Goal: Information Seeking & Learning: Learn about a topic

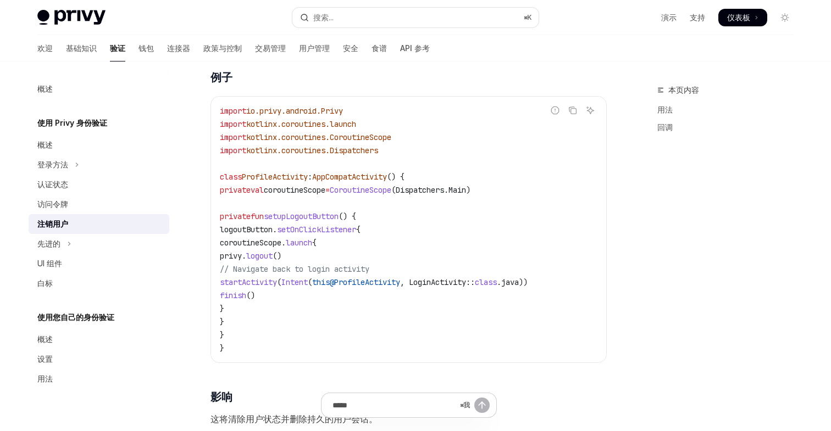
click at [88, 127] on font "使用 Privy 身份验证" at bounding box center [72, 122] width 70 height 9
click at [61, 168] on font "登录方法" at bounding box center [52, 164] width 31 height 9
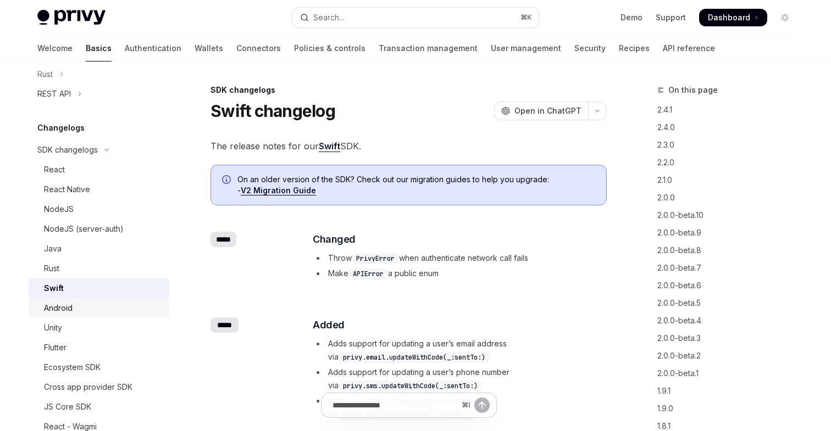
click at [73, 303] on div "Android" at bounding box center [103, 308] width 119 height 13
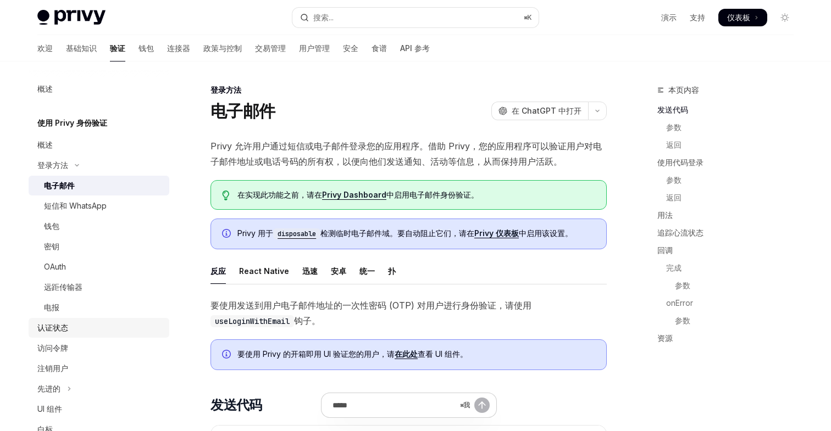
click at [64, 337] on link "认证状态" at bounding box center [99, 328] width 141 height 20
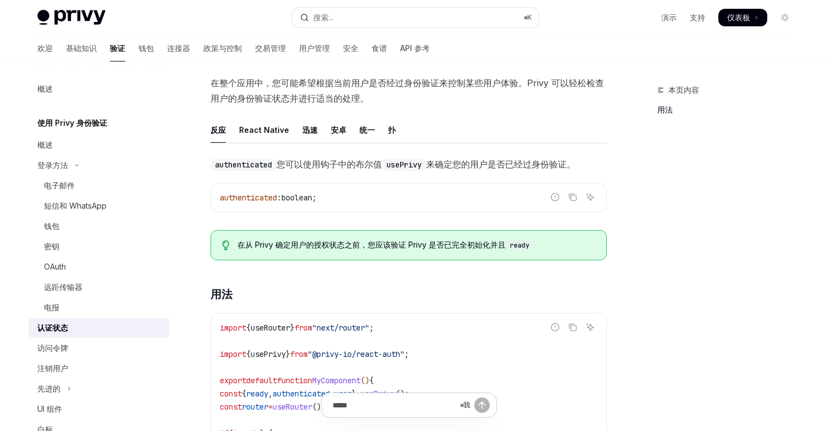
scroll to position [45, 0]
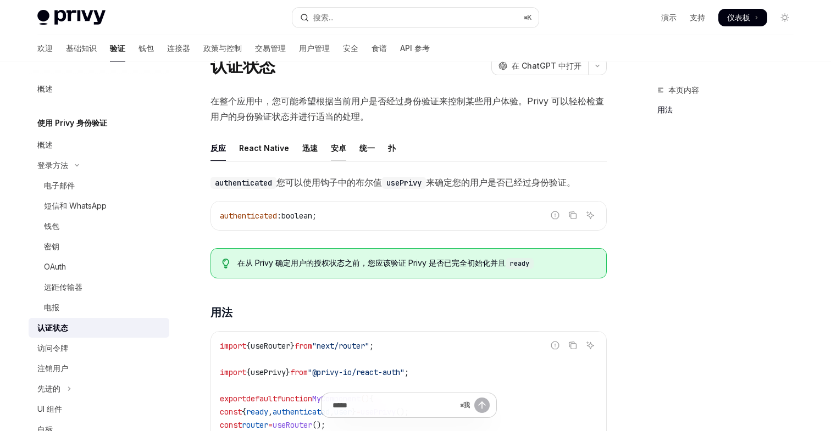
click at [336, 147] on font "安卓" at bounding box center [338, 147] width 15 height 9
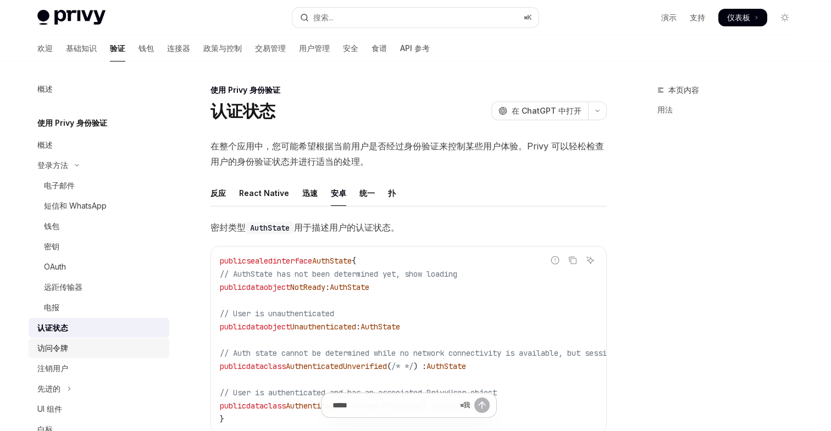
click at [61, 350] on font "访问令牌" at bounding box center [52, 347] width 31 height 9
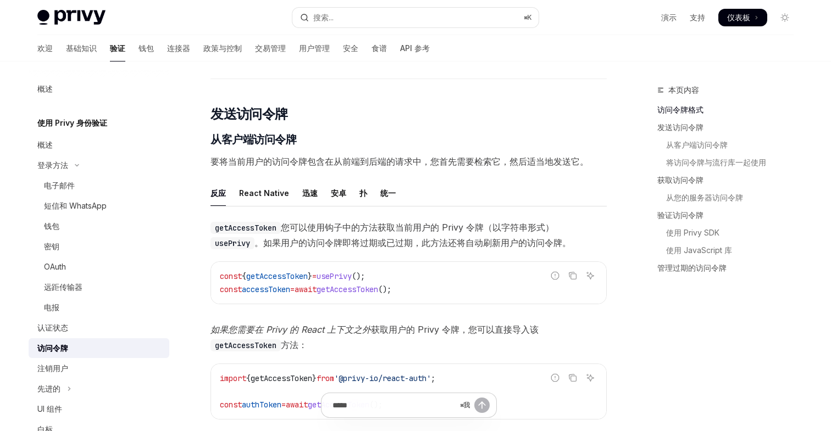
scroll to position [436, 0]
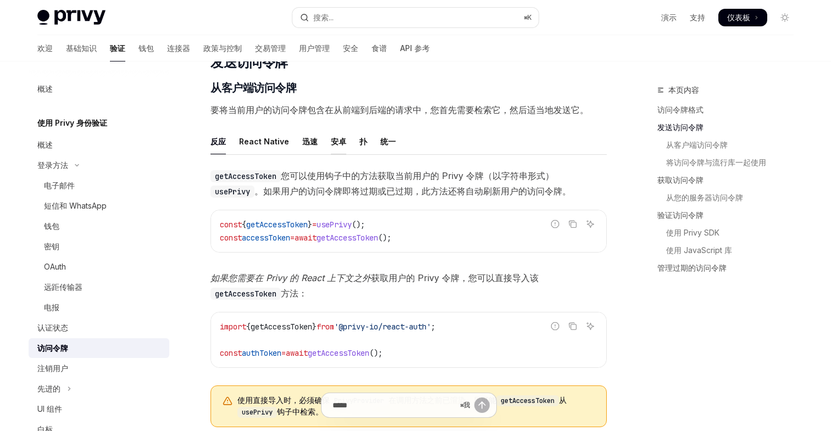
click at [335, 145] on font "安卓" at bounding box center [338, 141] width 15 height 9
type textarea "*"
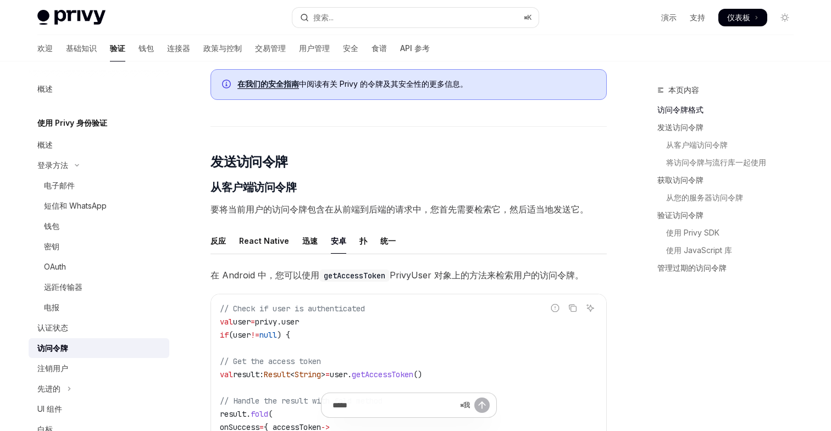
scroll to position [382, 0]
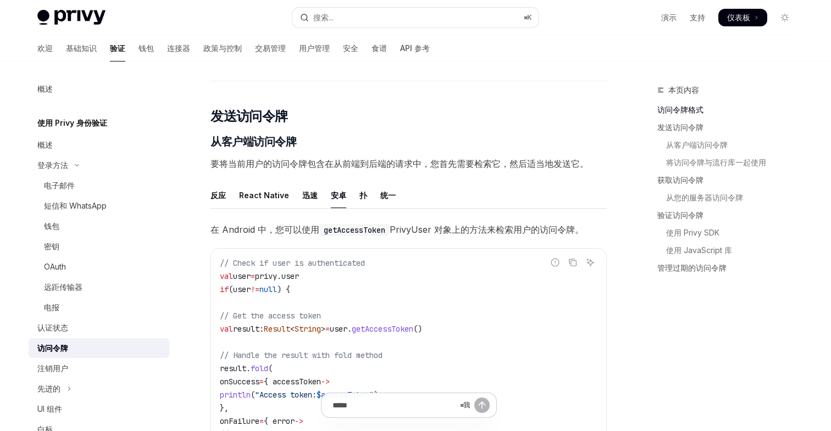
click at [320, 167] on font "要将当前用户的访问令牌包含在从前端到后端的请求中，您首先需要检索它，然后适当地发送它。" at bounding box center [399, 163] width 378 height 11
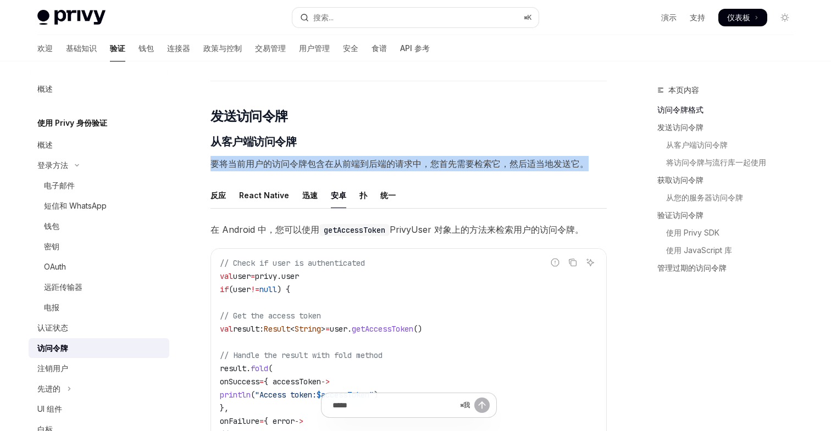
click at [320, 167] on font "要将当前用户的访问令牌包含在从前端到后端的请求中，您首先需要检索它，然后适当地发送它。" at bounding box center [399, 163] width 378 height 11
click at [420, 163] on font "要将当前用户的访问令牌包含在从前端到后端的请求中，您首先需要检索它，然后适当地发送它。" at bounding box center [399, 163] width 378 height 11
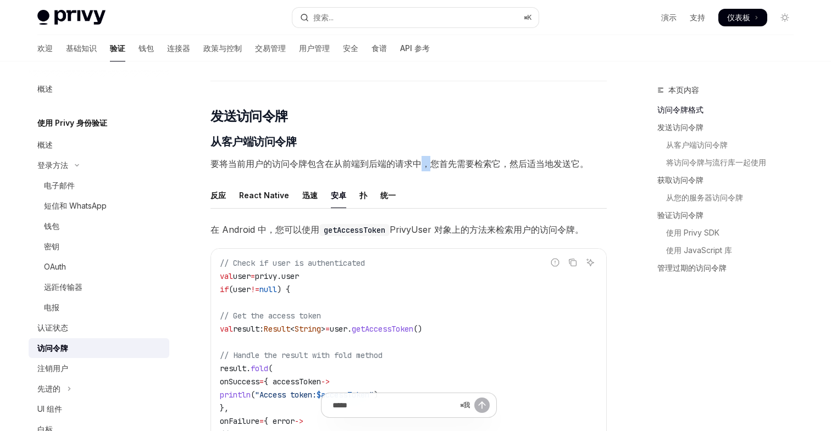
click at [420, 163] on font "要将当前用户的访问令牌包含在从前端到后端的请求中，您首先需要检索它，然后适当地发送它。" at bounding box center [399, 163] width 378 height 11
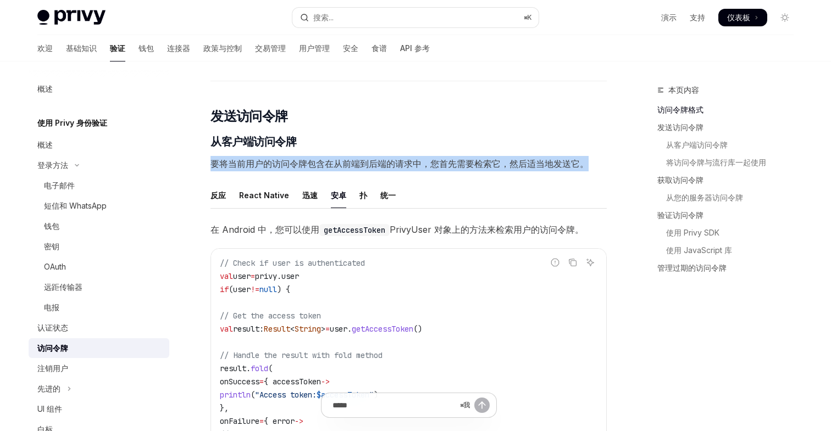
click at [420, 163] on font "要将当前用户的访问令牌包含在从前端到后端的请求中，您首先需要检索它，然后适当地发送它。" at bounding box center [399, 163] width 378 height 11
click at [365, 160] on font "要将当前用户的访问令牌包含在从前端到后端的请求中，您首先需要检索它，然后适当地发送它。" at bounding box center [399, 163] width 378 height 11
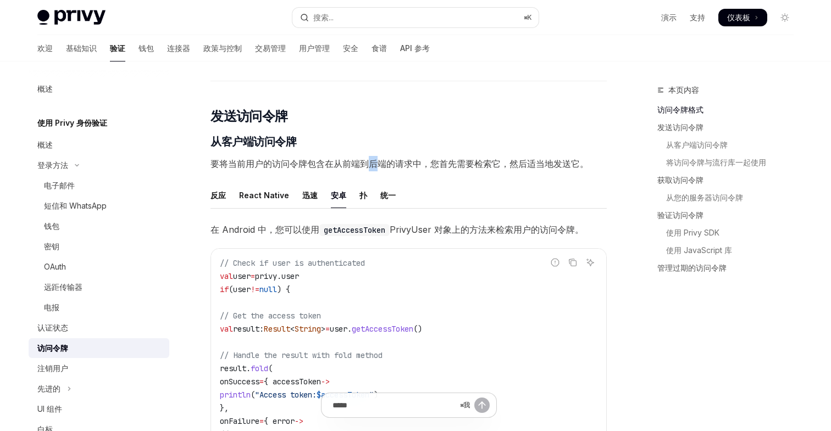
click at [365, 160] on font "要将当前用户的访问令牌包含在从前端到后端的请求中，您首先需要检索它，然后适当地发送它。" at bounding box center [399, 163] width 378 height 11
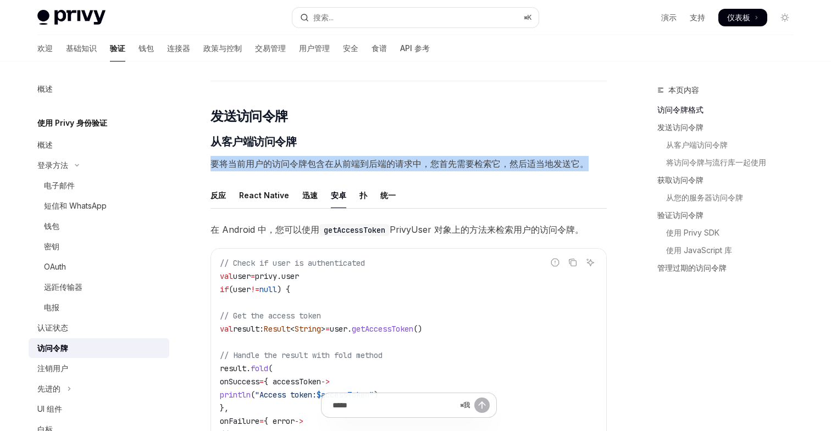
click at [365, 160] on font "要将当前用户的访问令牌包含在从前端到后端的请求中，您首先需要检索它，然后适当地发送它。" at bounding box center [399, 163] width 378 height 11
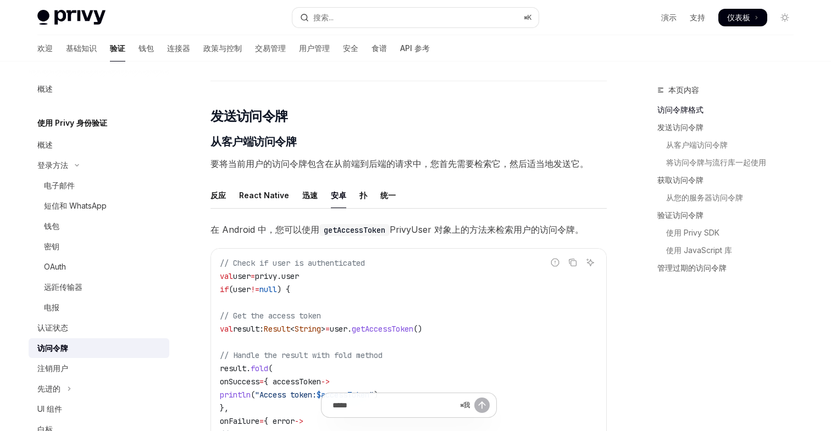
click at [341, 157] on span "要将当前用户的访问令牌包含在从前端到后端的请求中，您首先需要检索它，然后适当地发送它。" at bounding box center [408, 163] width 396 height 15
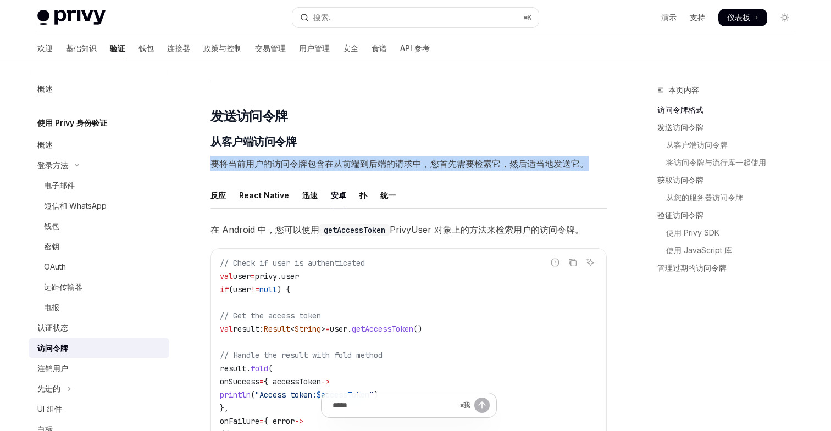
click at [341, 157] on span "要将当前用户的访问令牌包含在从前端到后端的请求中，您首先需要检索它，然后适当地发送它。" at bounding box center [408, 163] width 396 height 15
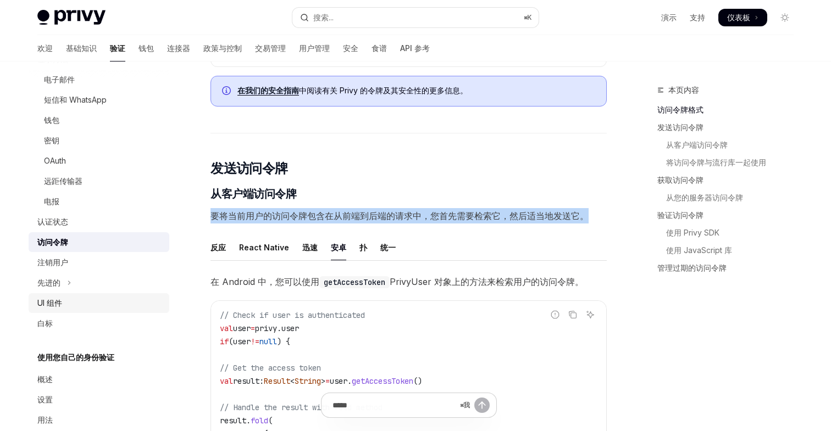
scroll to position [127, 0]
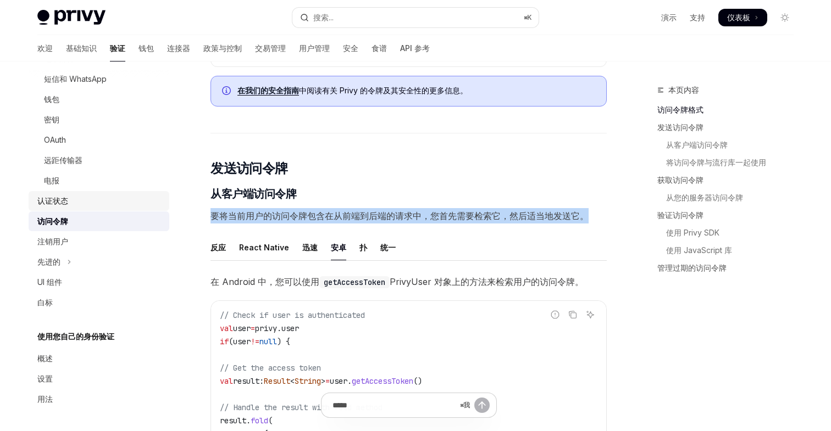
click at [73, 207] on div "认证状态" at bounding box center [99, 201] width 125 height 13
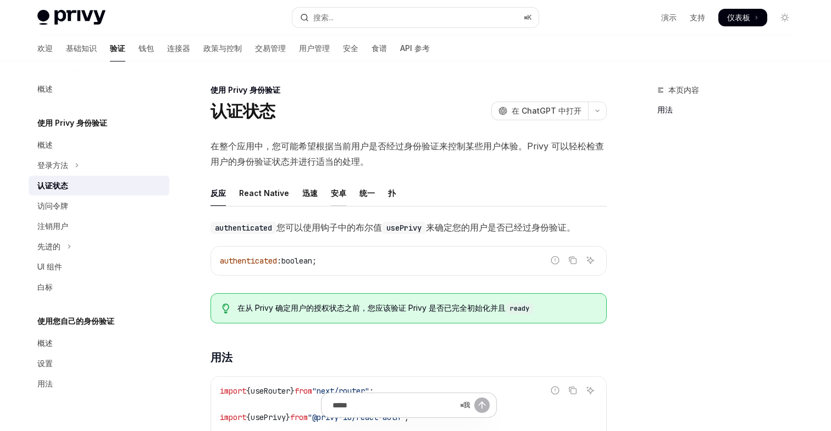
click at [336, 193] on font "安卓" at bounding box center [338, 192] width 15 height 9
type textarea "*"
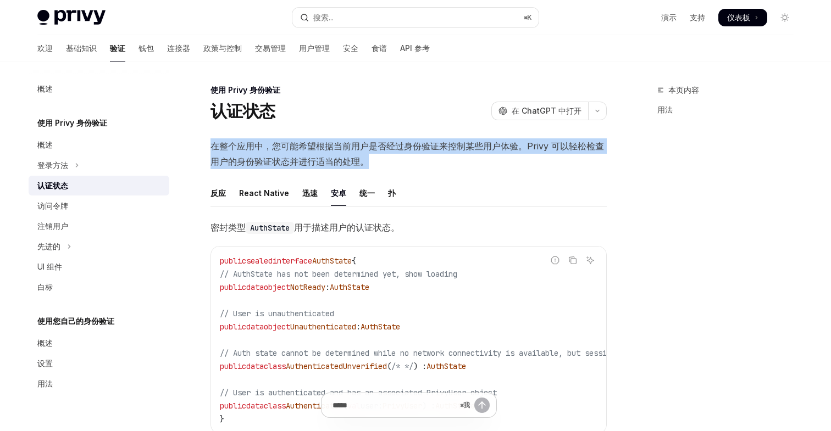
drag, startPoint x: 215, startPoint y: 145, endPoint x: 369, endPoint y: 167, distance: 155.4
click at [369, 167] on span "在整个应用中，您可能希望根据当前用户是否经过身份验证来控制某些用户体验。Privy 可以轻松检查用户的身份验证状态并进行适当的处​​理。" at bounding box center [408, 153] width 396 height 31
click at [368, 167] on span "在整个应用中，您可能希望根据当前用户是否经过身份验证来控制某些用户体验。Privy 可以轻松检查用户的身份验证状态并进行适当的处​​理。" at bounding box center [408, 153] width 396 height 31
drag, startPoint x: 372, startPoint y: 164, endPoint x: 212, endPoint y: 92, distance: 175.4
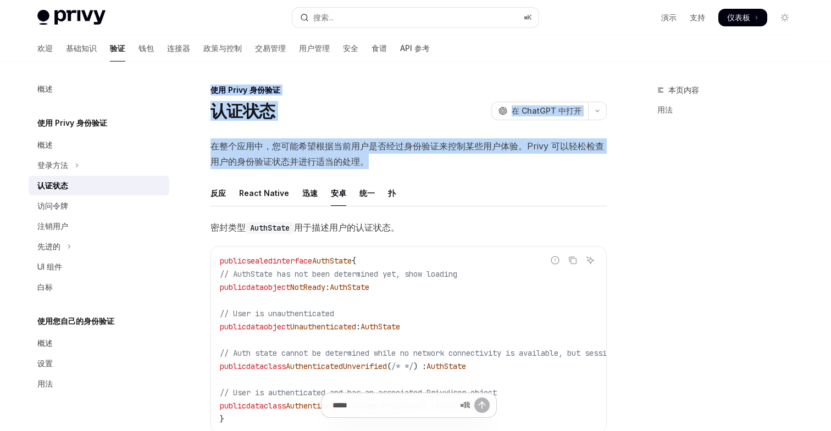
click at [212, 92] on font "使用 Privy 身份验证" at bounding box center [245, 89] width 70 height 9
drag, startPoint x: 212, startPoint y: 92, endPoint x: 376, endPoint y: 171, distance: 182.6
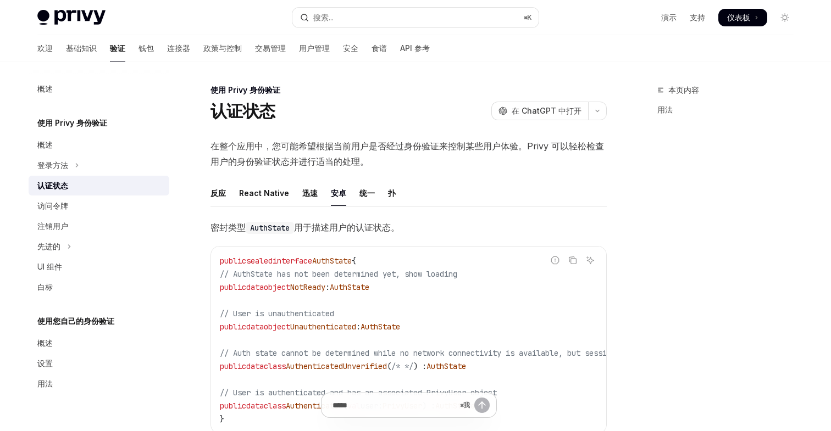
click at [395, 167] on span "在整个应用中，您可能希望根据当前用户是否经过身份验证来控制某些用户体验。Privy 可以轻松检查用户的身份验证状态并进行适当的处​​理。" at bounding box center [408, 153] width 396 height 31
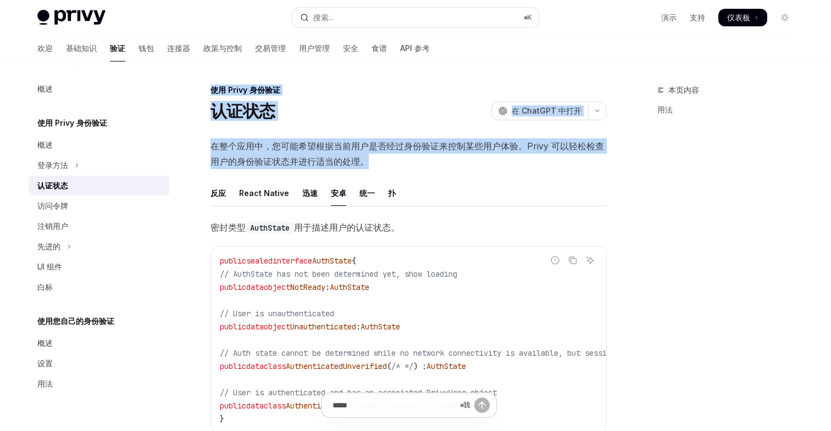
drag, startPoint x: 395, startPoint y: 167, endPoint x: 213, endPoint y: 91, distance: 197.8
click at [213, 91] on font "使用 Privy 身份验证" at bounding box center [245, 89] width 70 height 9
drag, startPoint x: 213, startPoint y: 91, endPoint x: 391, endPoint y: 167, distance: 193.7
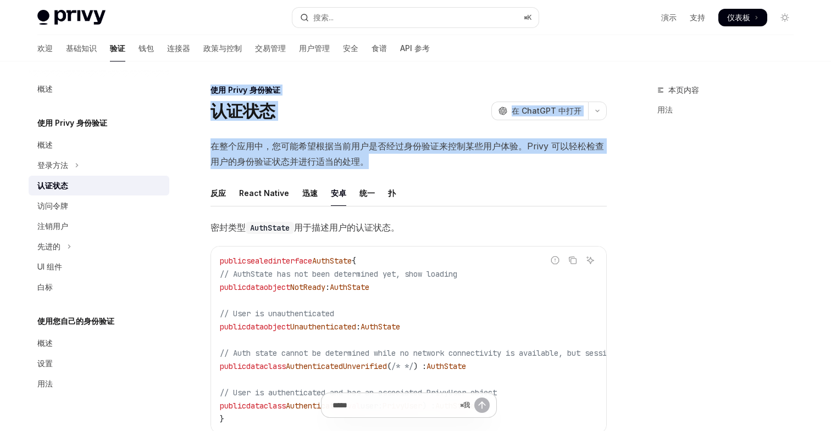
click at [391, 167] on span "在整个应用中，您可能希望根据当前用户是否经过身份验证来控制某些用户体验。Privy 可以轻松检查用户的身份验证状态并进行适当的处​​理。" at bounding box center [408, 153] width 396 height 31
drag, startPoint x: 370, startPoint y: 163, endPoint x: 213, endPoint y: 145, distance: 158.3
click at [213, 145] on span "在整个应用中，您可能希望根据当前用户是否经过身份验证来控制某些用户体验。Privy 可以轻松检查用户的身份验证状态并进行适当的处​​理。" at bounding box center [408, 153] width 396 height 31
click at [213, 145] on font "在整个应用中，您可能希望根据当前用户是否经过身份验证来控制某些用户体验。Privy 可以轻松检查用户的身份验证状态并进行适当的处​​理。" at bounding box center [406, 154] width 393 height 26
drag, startPoint x: 368, startPoint y: 163, endPoint x: 212, endPoint y: 90, distance: 172.1
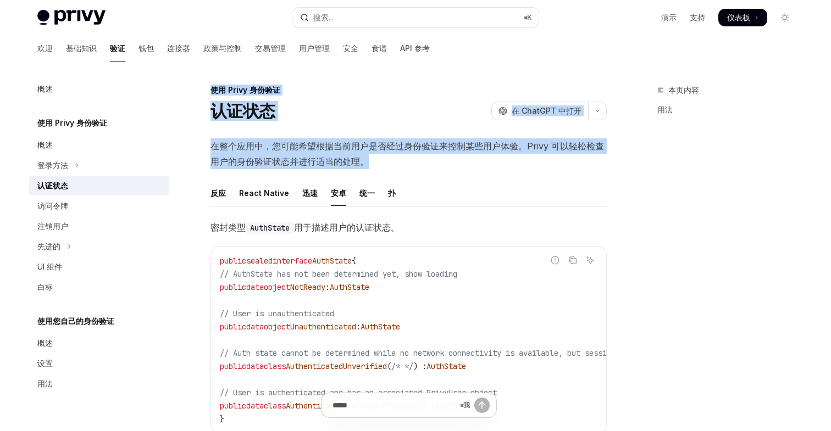
click at [212, 90] on font "使用 Privy 身份验证" at bounding box center [245, 89] width 70 height 9
drag, startPoint x: 212, startPoint y: 90, endPoint x: 367, endPoint y: 160, distance: 169.7
click at [367, 160] on font "在整个应用中，您可能希望根据当前用户是否经过身份验证来控制某些用户体验。Privy 可以轻松检查用户的身份验证状态并进行适当的处​​理。" at bounding box center [406, 154] width 393 height 26
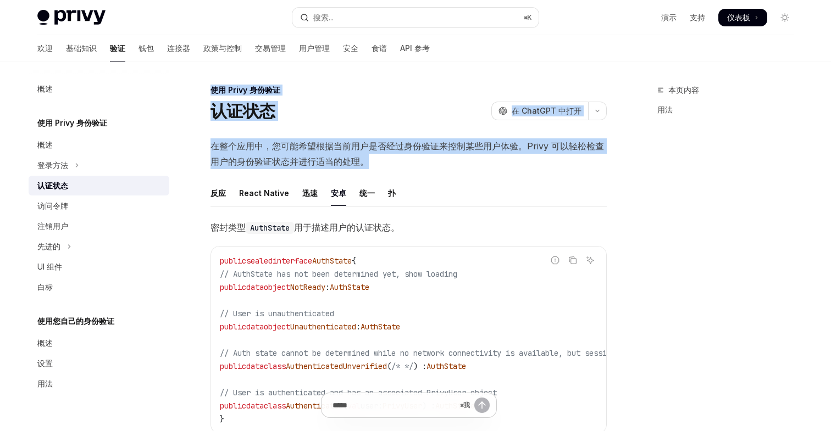
drag, startPoint x: 369, startPoint y: 162, endPoint x: 212, endPoint y: 90, distance: 173.1
click at [212, 90] on font "使用 Privy 身份验证" at bounding box center [245, 89] width 70 height 9
drag, startPoint x: 212, startPoint y: 90, endPoint x: 379, endPoint y: 165, distance: 183.5
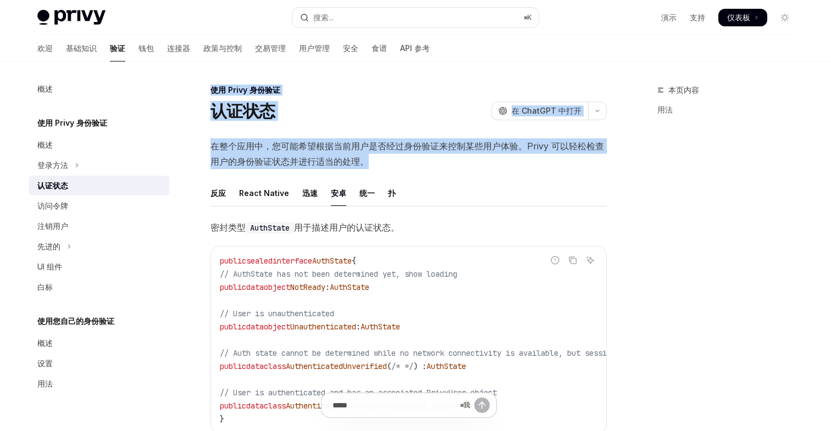
click at [379, 165] on span "在整个应用中，您可能希望根据当前用户是否经过身份验证来控制某些用户体验。Privy 可以轻松检查用户的身份验证状态并进行适当的处​​理。" at bounding box center [408, 153] width 396 height 31
drag, startPoint x: 379, startPoint y: 165, endPoint x: 212, endPoint y: 92, distance: 182.3
click at [212, 92] on font "使用 Privy 身份验证" at bounding box center [245, 89] width 70 height 9
drag, startPoint x: 212, startPoint y: 92, endPoint x: 401, endPoint y: 165, distance: 202.4
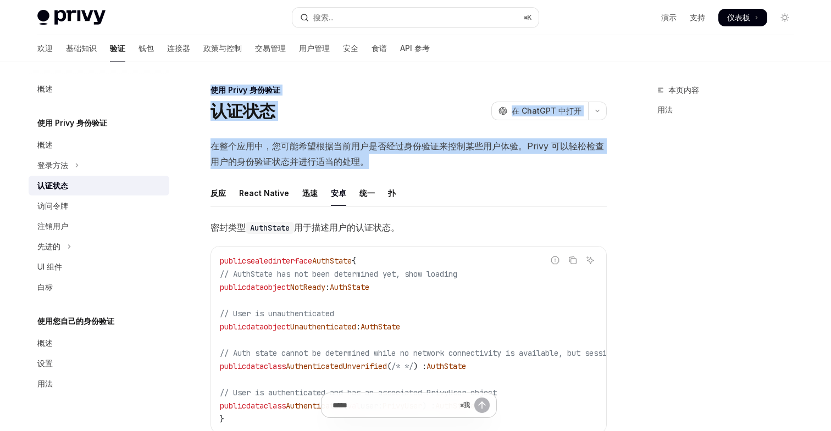
click at [401, 165] on span "在整个应用中，您可能希望根据当前用户是否经过身份验证来控制某些用户体验。Privy 可以轻松检查用户的身份验证状态并进行适当的处​​理。" at bounding box center [408, 153] width 396 height 31
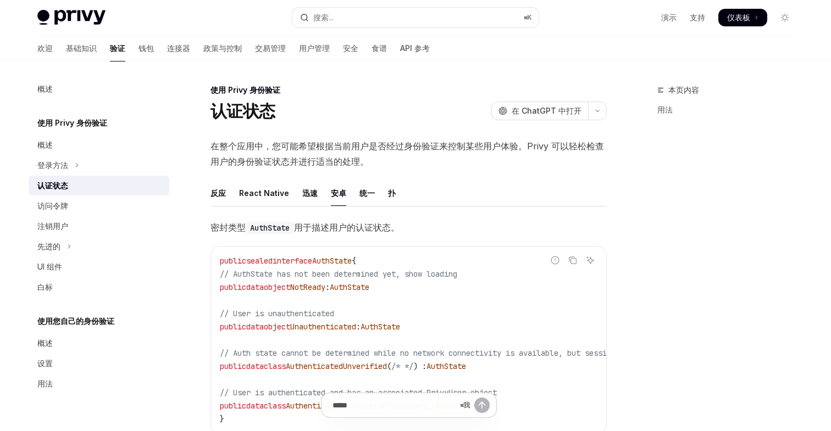
click at [401, 165] on span "在整个应用中，您可能希望根据当前用户是否经过身份验证来控制某些用户体验。Privy 可以轻松检查用户的身份验证状态并进行适当的处​​理。" at bounding box center [408, 153] width 396 height 31
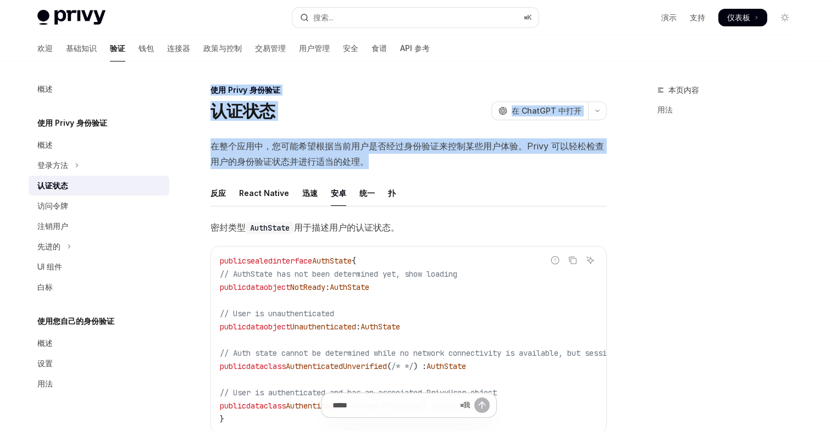
drag, startPoint x: 381, startPoint y: 159, endPoint x: 212, endPoint y: 90, distance: 183.1
click at [212, 90] on font "使用 Privy 身份验证" at bounding box center [245, 89] width 70 height 9
drag, startPoint x: 212, startPoint y: 90, endPoint x: 380, endPoint y: 166, distance: 184.2
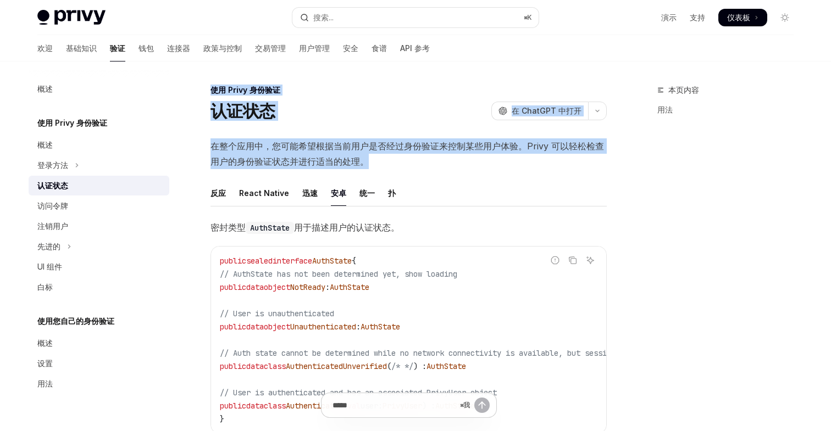
click at [380, 166] on span "在整个应用中，您可能希望根据当前用户是否经过身份验证来控制某些用户体验。Privy 可以轻松检查用户的身份验证状态并进行适当的处​​理。" at bounding box center [408, 153] width 396 height 31
drag, startPoint x: 376, startPoint y: 164, endPoint x: 204, endPoint y: 86, distance: 189.1
click at [213, 88] on font "使用 Privy 身份验证" at bounding box center [245, 89] width 70 height 9
drag, startPoint x: 213, startPoint y: 88, endPoint x: 379, endPoint y: 163, distance: 182.5
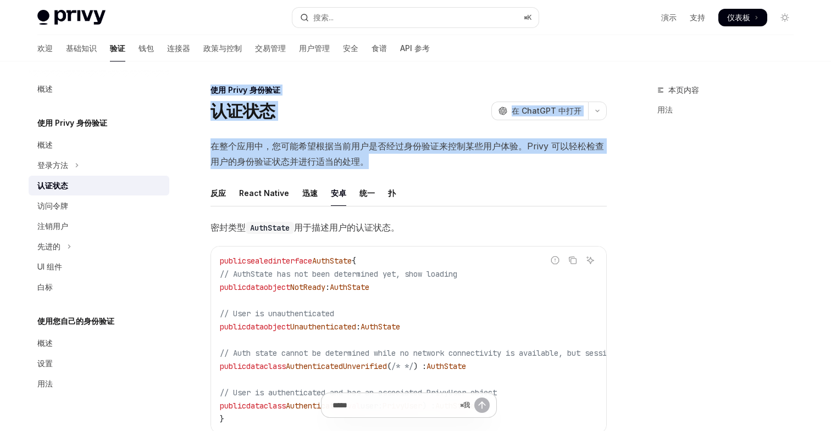
click at [379, 163] on span "在整个应用中，您可能希望根据当前用户是否经过身份验证来控制某些用户体验。Privy 可以轻松检查用户的身份验证状态并进行适当的处​​理。" at bounding box center [408, 153] width 396 height 31
drag, startPoint x: 379, startPoint y: 163, endPoint x: 213, endPoint y: 85, distance: 183.1
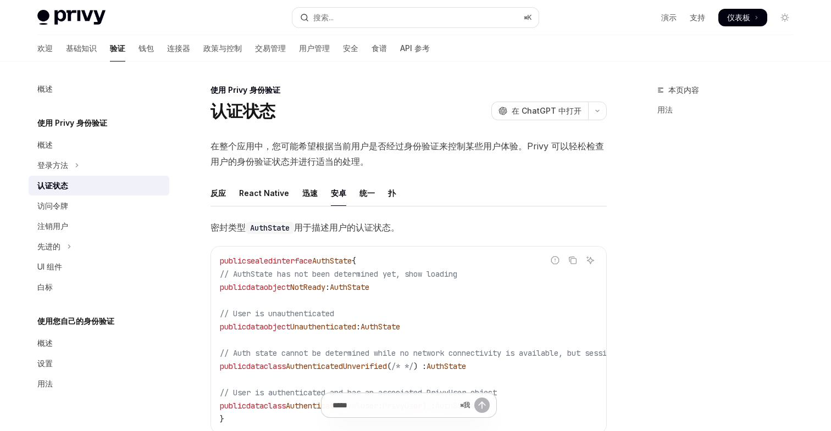
click at [213, 87] on font "使用 Privy 身份验证" at bounding box center [245, 89] width 70 height 9
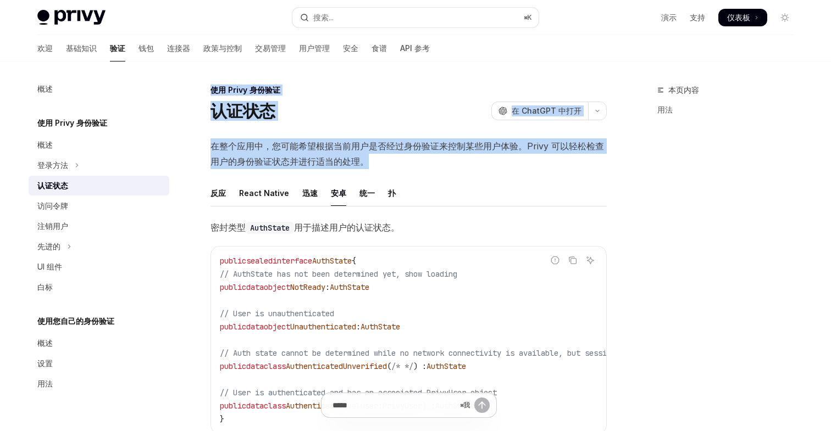
drag, startPoint x: 213, startPoint y: 87, endPoint x: 370, endPoint y: 162, distance: 174.5
click at [370, 162] on span "在整个应用中，您可能希望根据当前用户是否经过身份验证来控制某些用户体验。Privy 可以轻松检查用户的身份验证状态并进行适当的处​​理。" at bounding box center [408, 153] width 396 height 31
drag, startPoint x: 370, startPoint y: 162, endPoint x: 214, endPoint y: 90, distance: 172.1
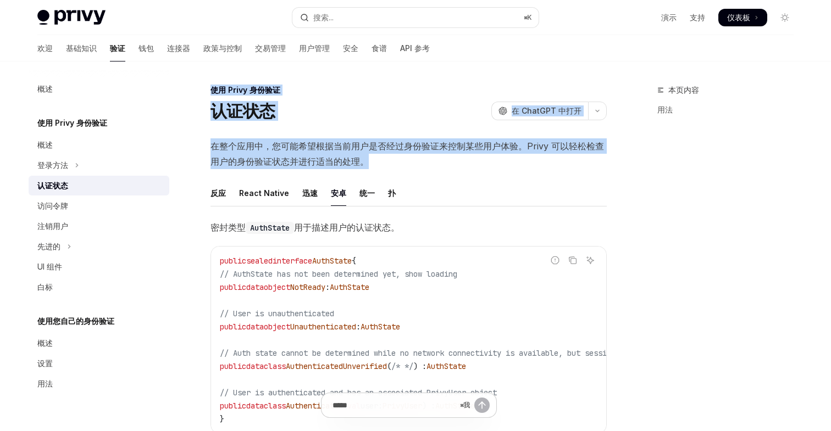
click at [214, 90] on font "使用 Privy 身份验证" at bounding box center [245, 89] width 70 height 9
drag, startPoint x: 214, startPoint y: 90, endPoint x: 380, endPoint y: 165, distance: 182.7
click at [380, 165] on span "在整个应用中，您可能希望根据当前用户是否经过身份验证来控制某些用户体验。Privy 可以轻松检查用户的身份验证状态并进行适当的处​​理。" at bounding box center [408, 153] width 396 height 31
drag, startPoint x: 380, startPoint y: 165, endPoint x: 213, endPoint y: 86, distance: 184.8
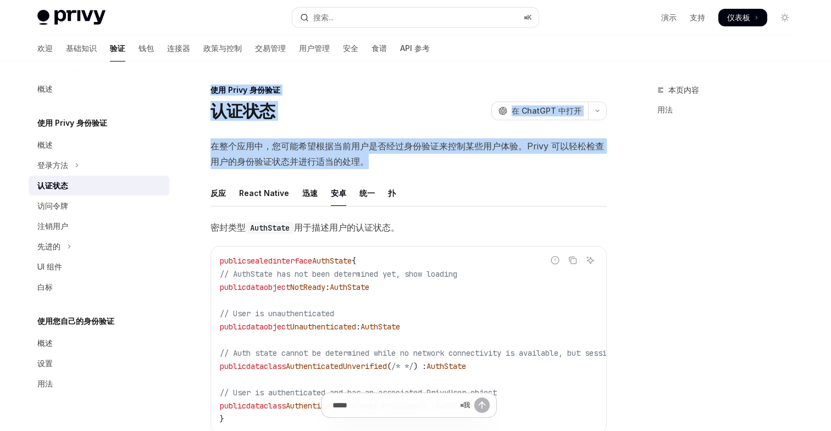
click at [213, 86] on font "使用 Privy 身份验证" at bounding box center [245, 89] width 70 height 9
drag, startPoint x: 212, startPoint y: 91, endPoint x: 374, endPoint y: 161, distance: 176.0
click at [374, 161] on span "在整个应用中，您可能希望根据当前用户是否经过身份验证来控制某些用户体验。Privy 可以轻松检查用户的身份验证状态并进行适当的处​​理。" at bounding box center [408, 153] width 396 height 31
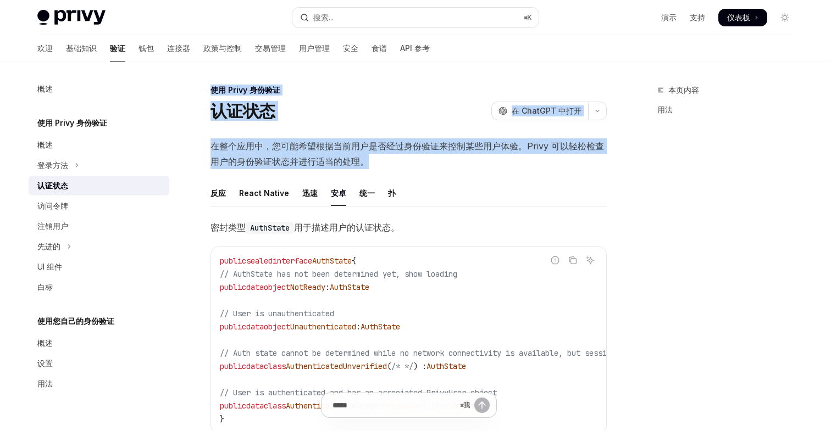
drag, startPoint x: 374, startPoint y: 161, endPoint x: 208, endPoint y: 88, distance: 181.1
drag, startPoint x: 208, startPoint y: 88, endPoint x: 376, endPoint y: 159, distance: 182.3
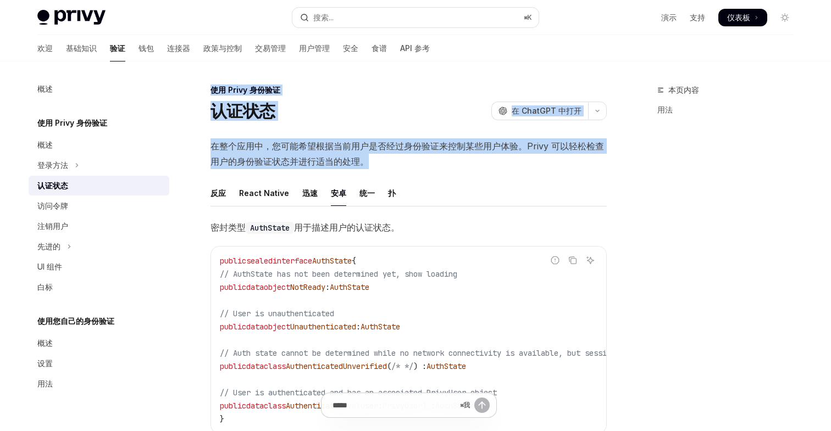
click at [376, 159] on span "在整个应用中，您可能希望根据当前用户是否经过身份验证来控制某些用户体验。Privy 可以轻松检查用户的身份验证状态并进行适当的处​​理。" at bounding box center [408, 153] width 396 height 31
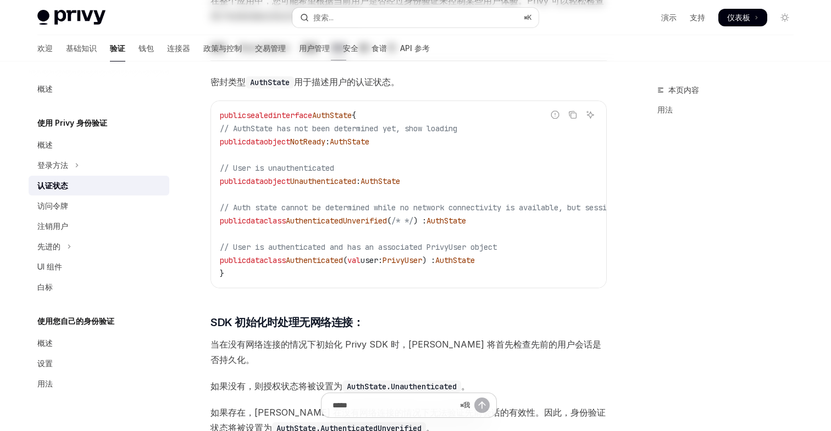
scroll to position [201, 0]
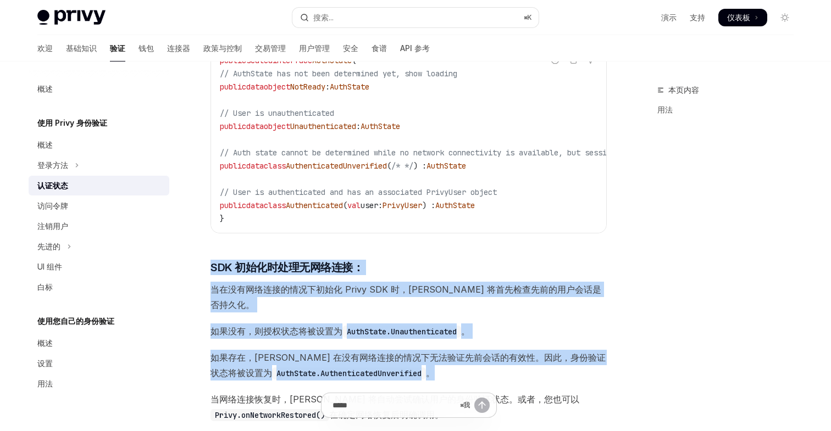
drag, startPoint x: 410, startPoint y: 359, endPoint x: 212, endPoint y: 243, distance: 229.5
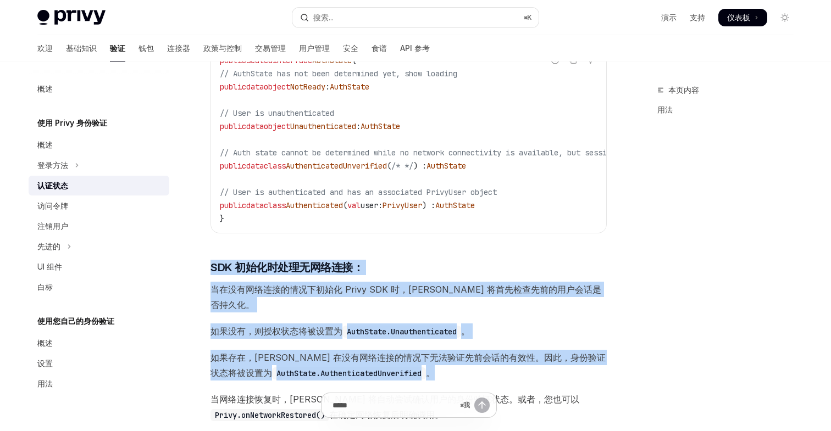
drag, startPoint x: 212, startPoint y: 244, endPoint x: 398, endPoint y: 371, distance: 225.4
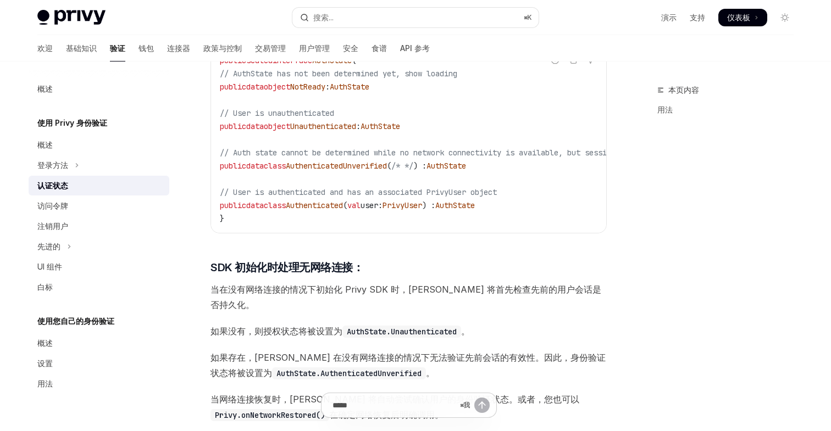
click at [419, 362] on span "如果存在，Privy 在没有网络连接的情况下无法验证先前会话的有效性。因此，身份验证状态将被设置为 AuthState.AuthenticatedUnveri…" at bounding box center [408, 365] width 396 height 31
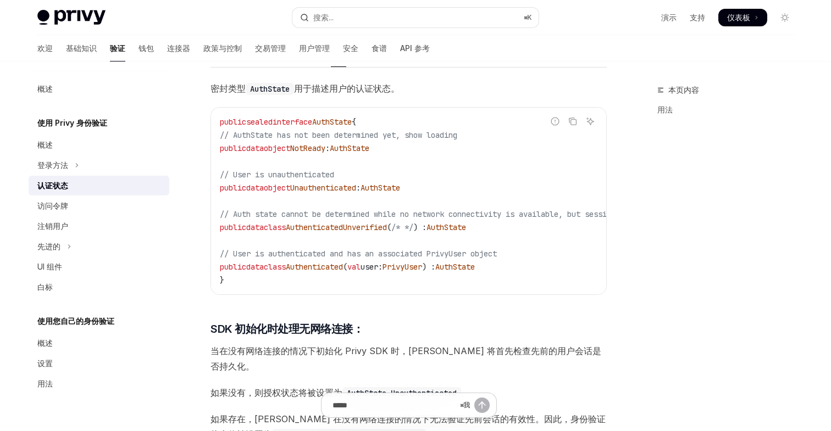
scroll to position [0, 0]
